Goal: Check status: Check status

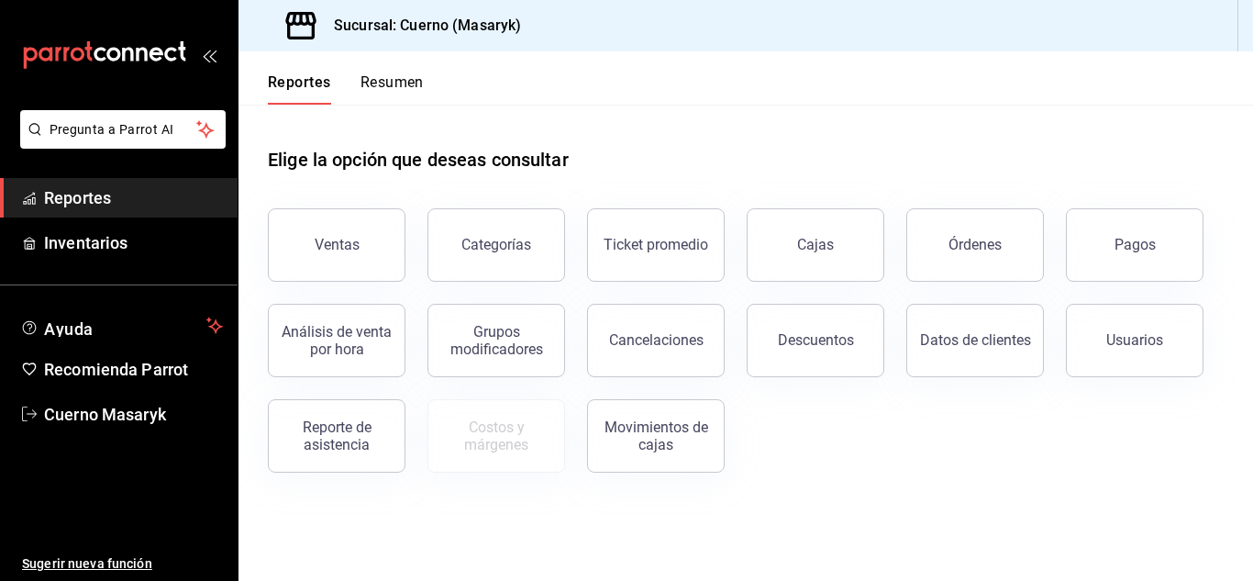
click at [1172, 257] on button "Pagos" at bounding box center [1135, 244] width 138 height 73
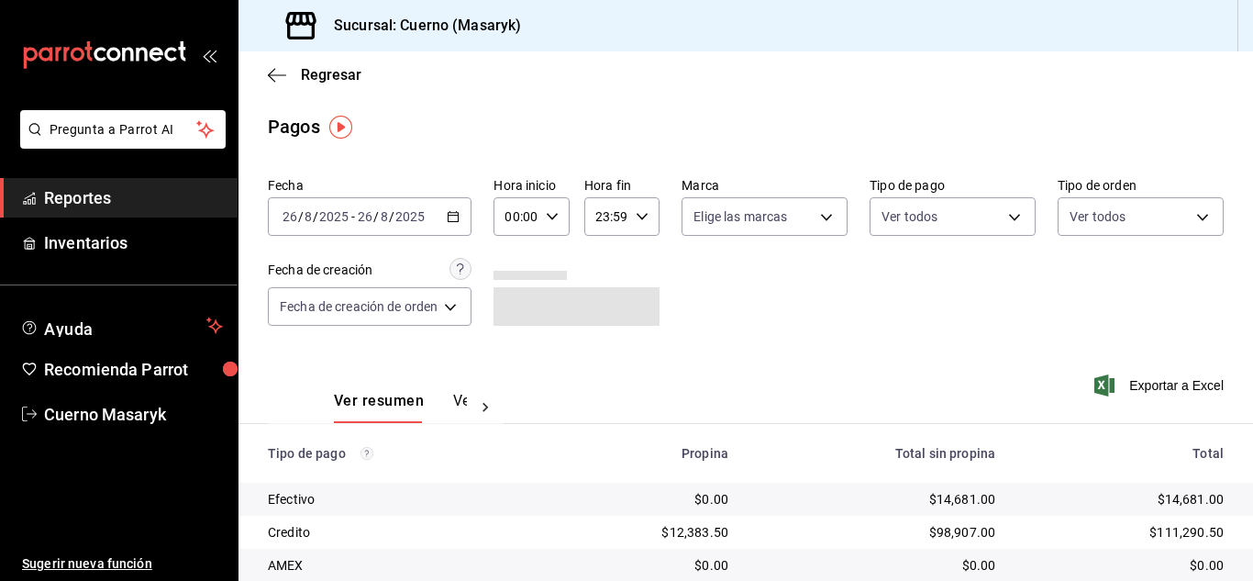
click at [558, 215] on icon "button" at bounding box center [552, 216] width 13 height 13
click at [516, 264] on button "04" at bounding box center [514, 256] width 29 height 37
type input "04:00"
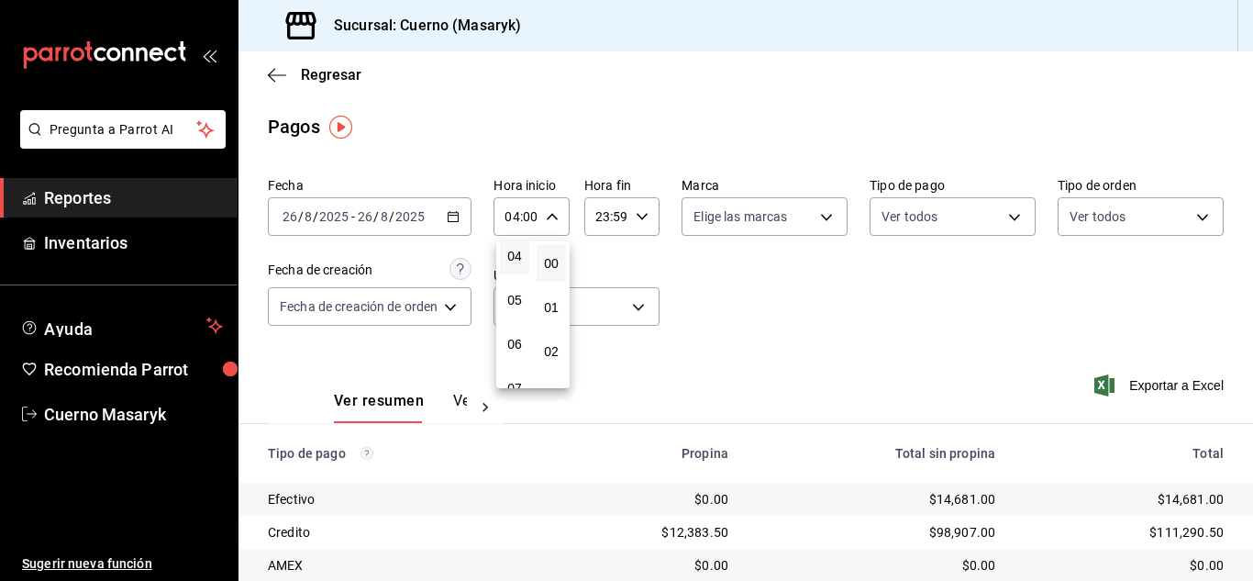
drag, startPoint x: 804, startPoint y: 347, endPoint x: 796, endPoint y: 339, distance: 11.0
click at [803, 346] on div at bounding box center [626, 290] width 1253 height 581
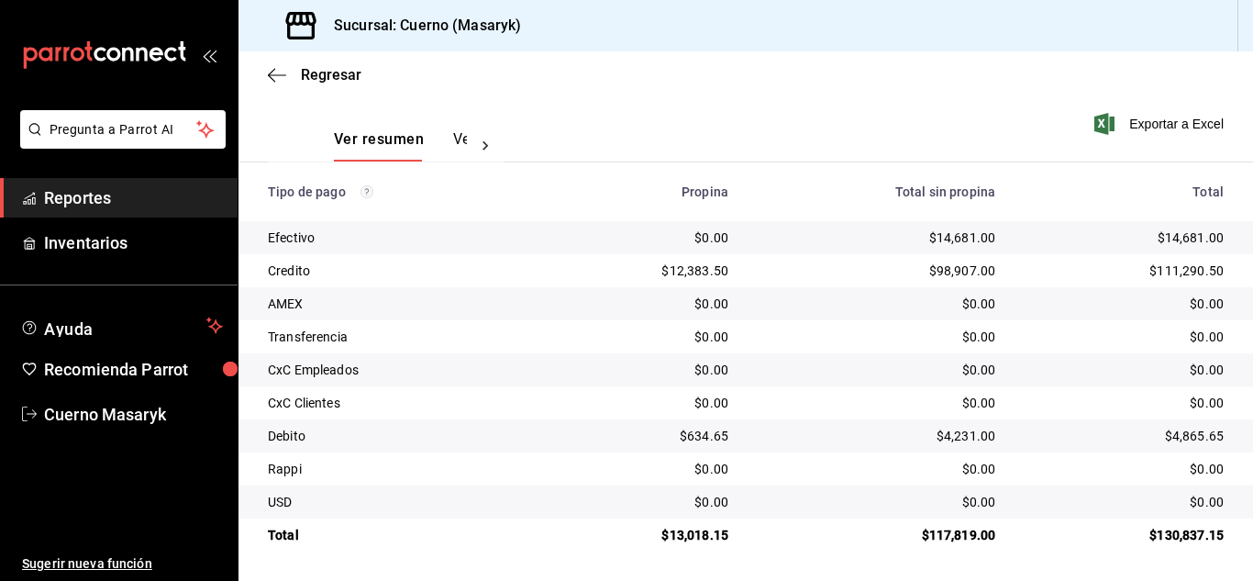
scroll to position [171, 0]
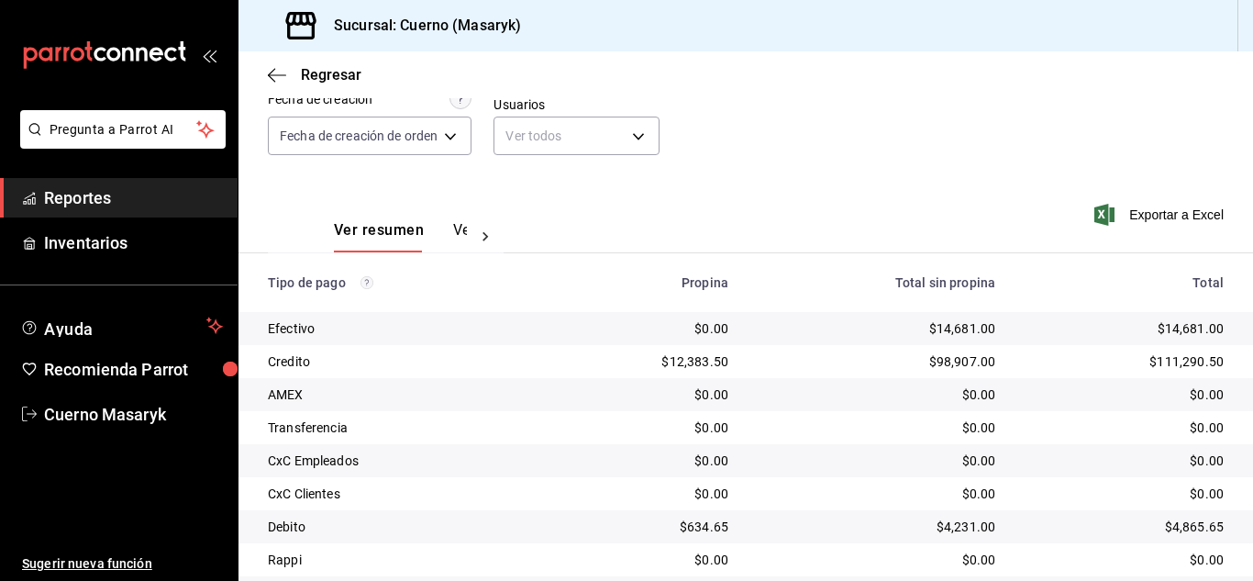
click at [822, 283] on div "Total sin propina" at bounding box center [877, 282] width 238 height 15
click at [735, 290] on th "Propina" at bounding box center [644, 282] width 197 height 59
click at [700, 282] on div "Propina" at bounding box center [645, 282] width 168 height 15
click at [699, 282] on div "Propina" at bounding box center [645, 282] width 168 height 15
click at [688, 280] on div "Propina" at bounding box center [645, 282] width 168 height 15
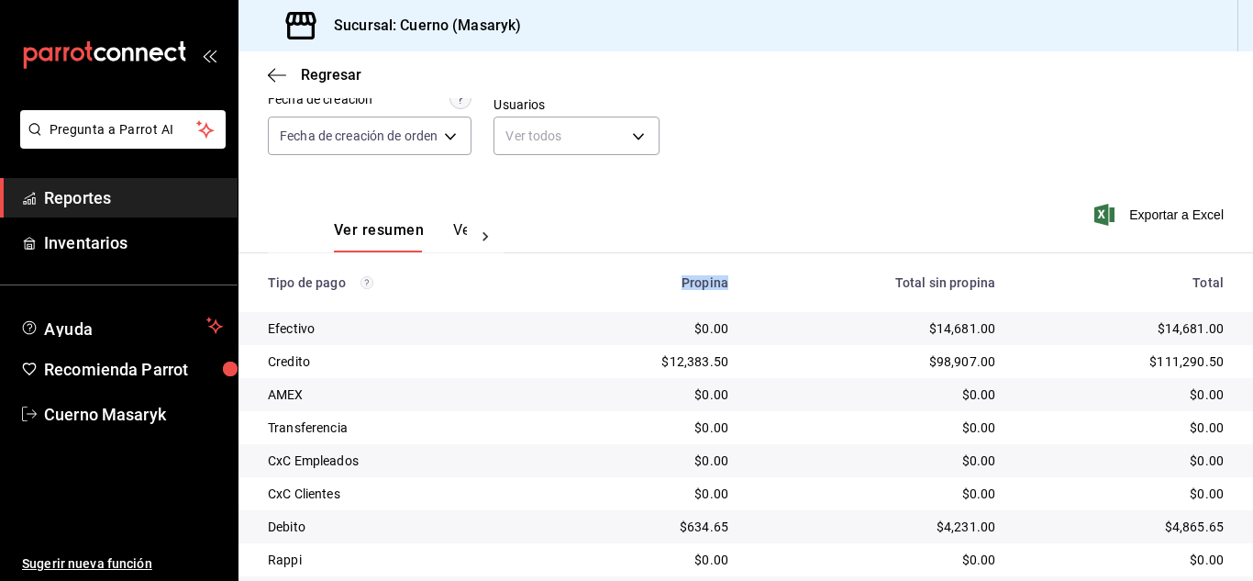
click at [686, 278] on div "Propina" at bounding box center [645, 282] width 168 height 15
click at [643, 251] on div "Ver resumen Ver pagos Exportar a Excel" at bounding box center [746, 225] width 1015 height 97
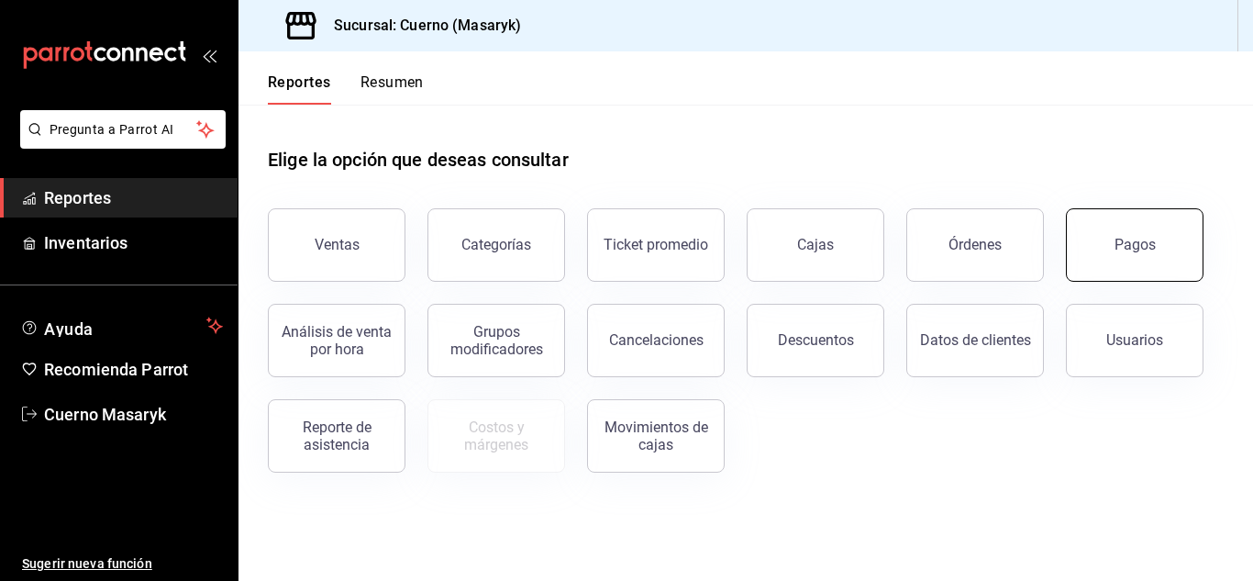
click at [1129, 239] on div "Pagos" at bounding box center [1135, 244] width 41 height 17
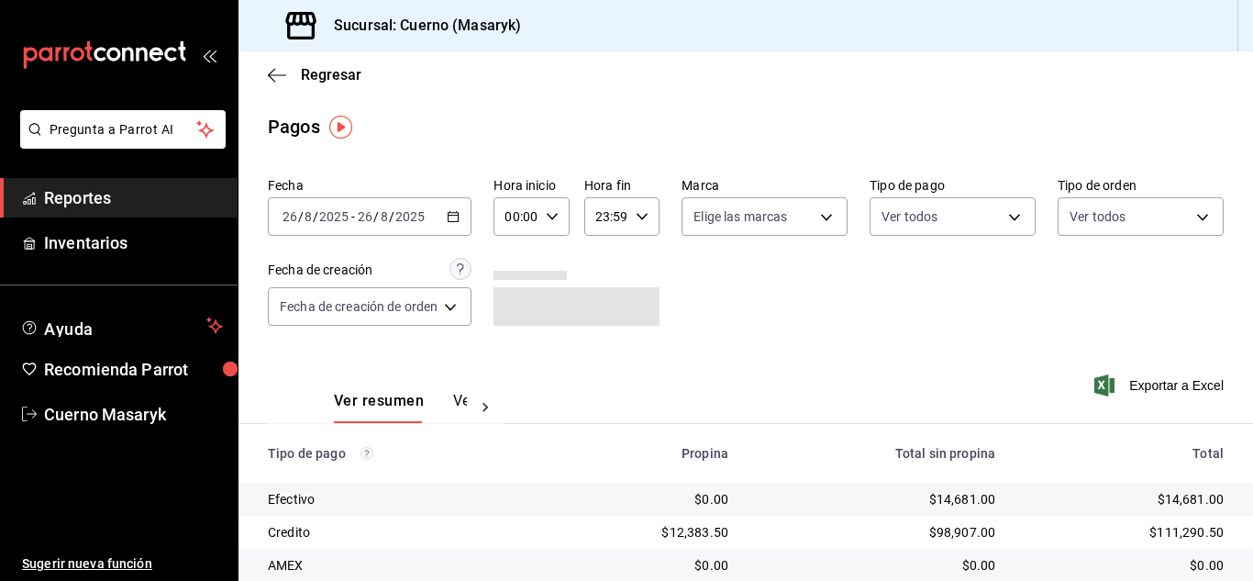
click at [549, 214] on icon "button" at bounding box center [552, 216] width 13 height 13
click at [511, 257] on span "04" at bounding box center [514, 256] width 7 height 15
type input "04:00"
click at [698, 301] on div at bounding box center [626, 290] width 1253 height 581
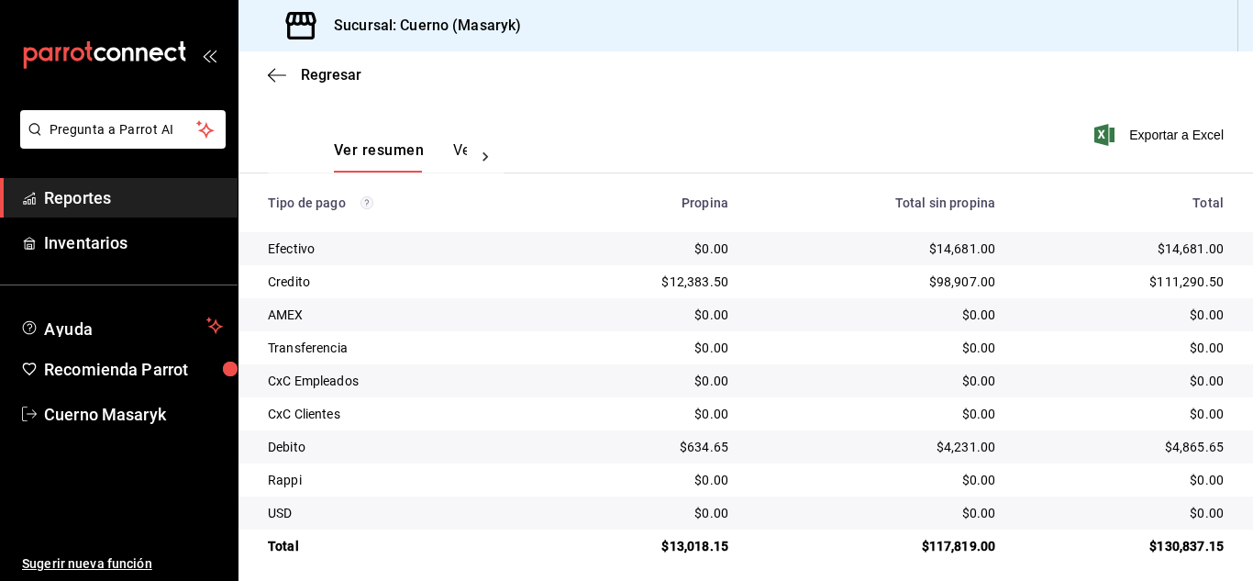
scroll to position [262, 0]
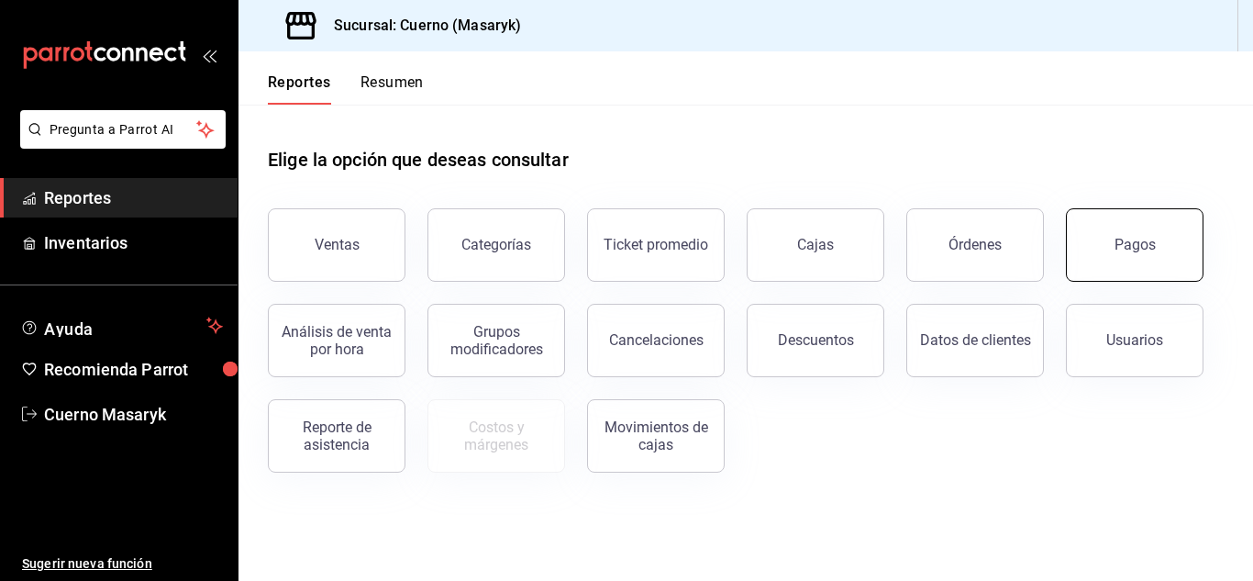
click at [1090, 232] on button "Pagos" at bounding box center [1135, 244] width 138 height 73
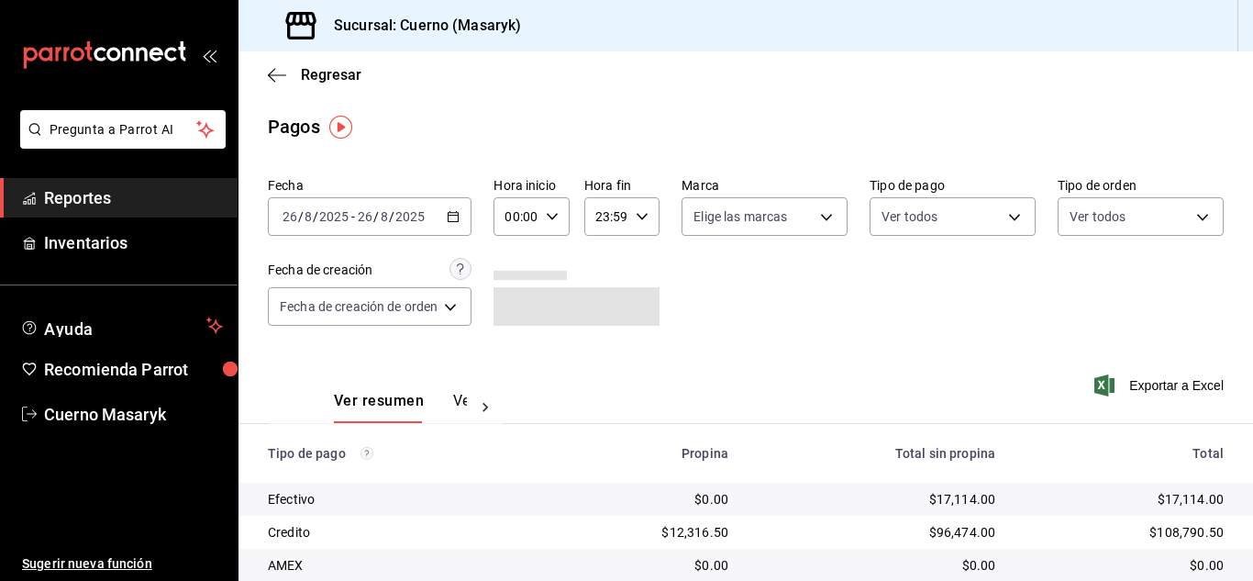
click at [561, 215] on div "00:00 Hora inicio" at bounding box center [531, 216] width 75 height 39
click at [515, 344] on span "04" at bounding box center [514, 347] width 7 height 15
click at [808, 301] on div at bounding box center [626, 290] width 1253 height 581
click at [550, 226] on div "04:00 Hora inicio" at bounding box center [531, 216] width 75 height 39
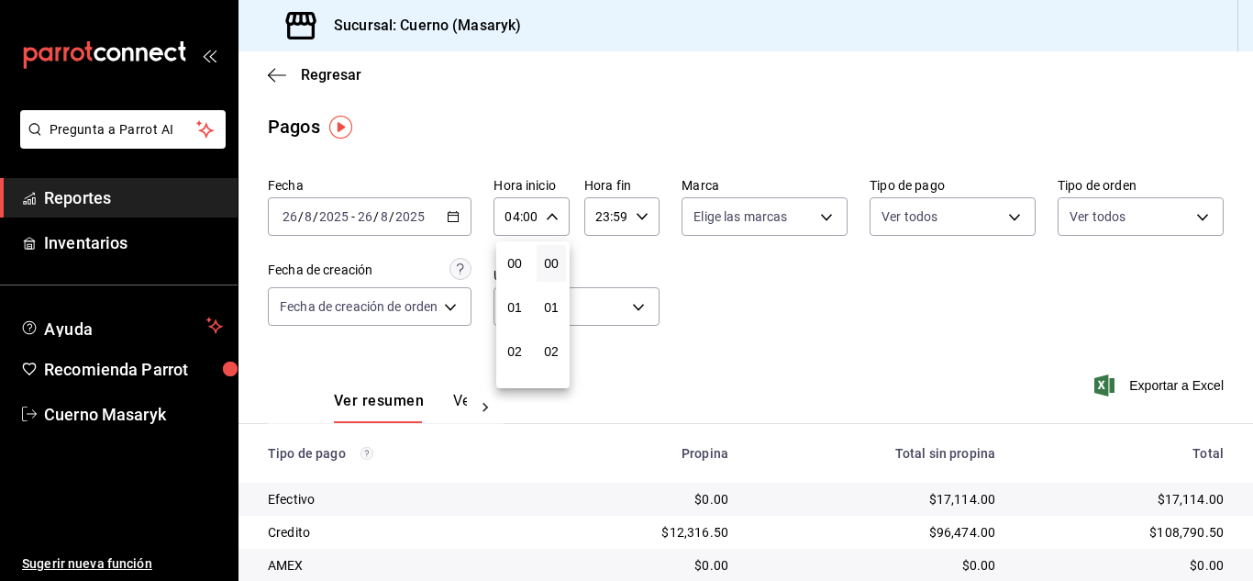
scroll to position [176, 0]
click at [511, 350] on span "06" at bounding box center [514, 351] width 7 height 15
type input "06:00"
click at [876, 307] on div at bounding box center [626, 290] width 1253 height 581
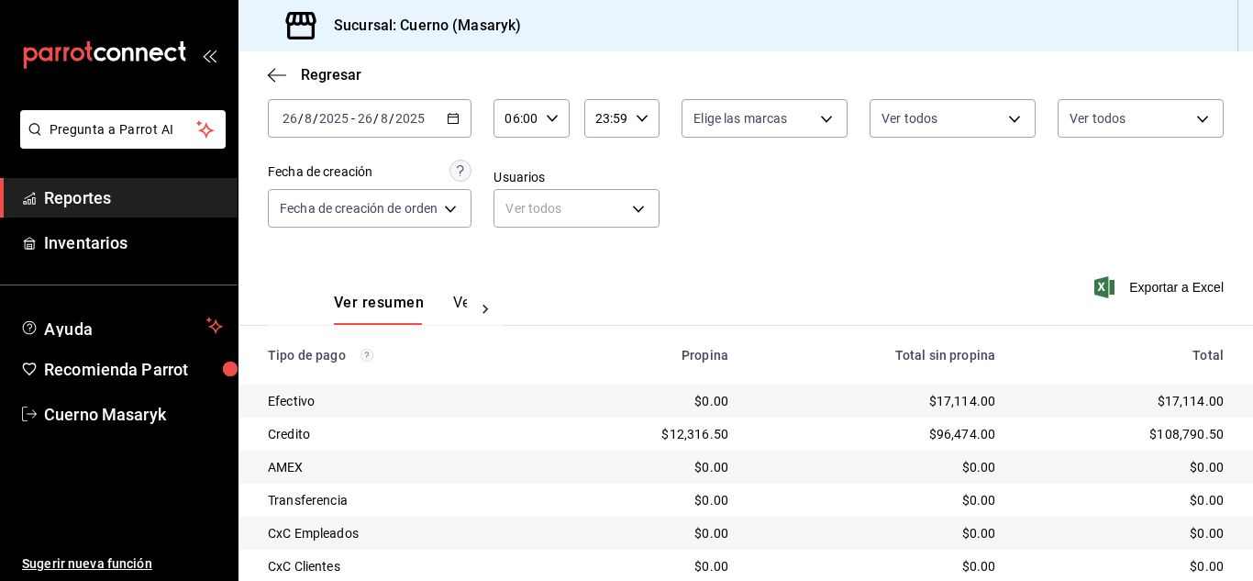
scroll to position [262, 0]
